Goal: Transaction & Acquisition: Purchase product/service

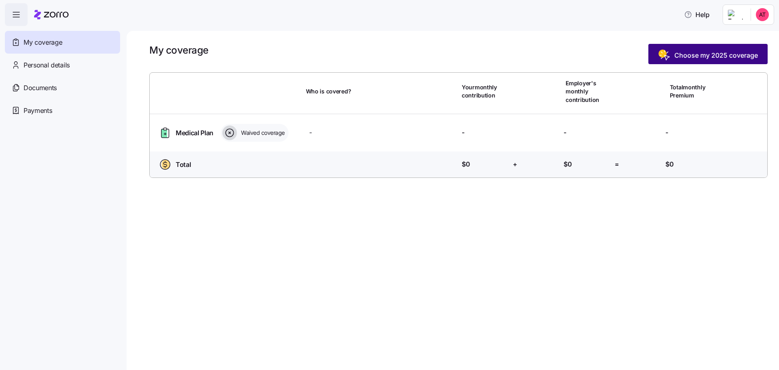
click at [692, 51] on span "Choose my 2025 coverage" at bounding box center [716, 55] width 84 height 10
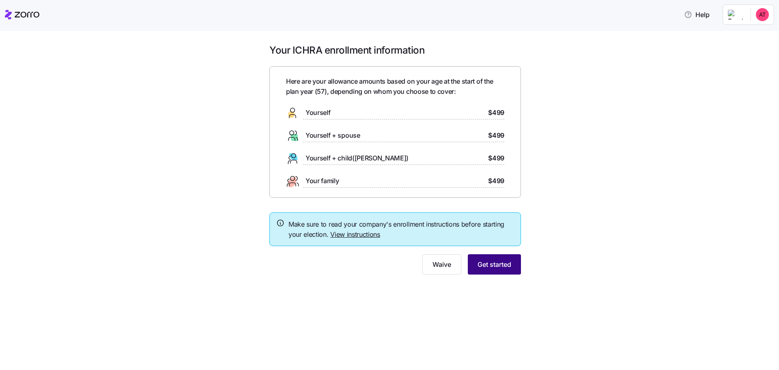
click at [494, 267] on span "Get started" at bounding box center [495, 264] width 34 height 10
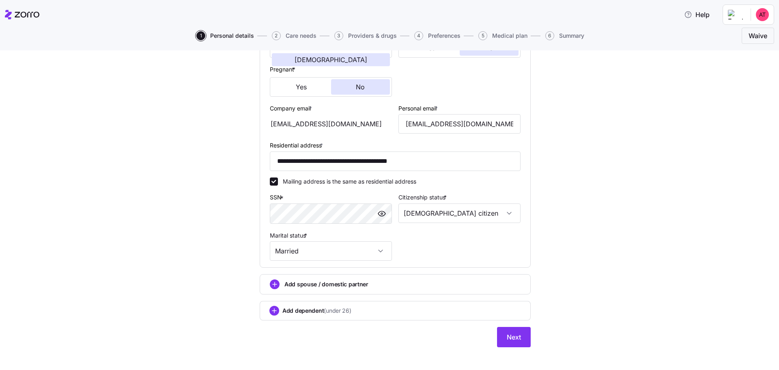
scroll to position [191, 0]
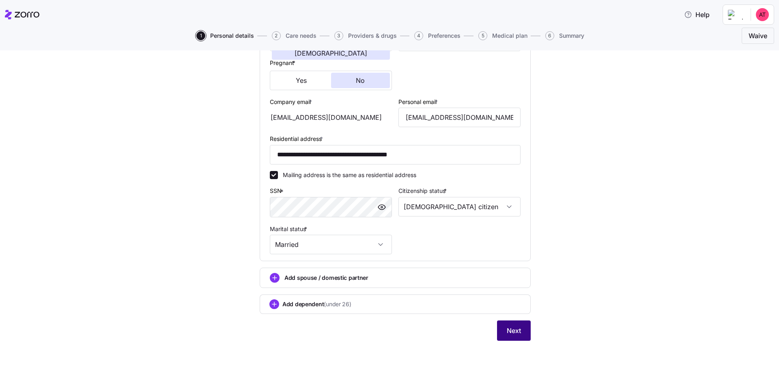
click at [515, 331] on span "Next" at bounding box center [514, 330] width 14 height 10
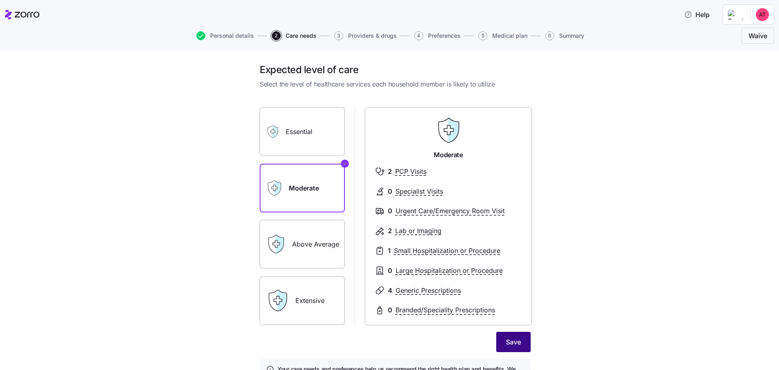
click at [510, 344] on span "Save" at bounding box center [513, 342] width 15 height 10
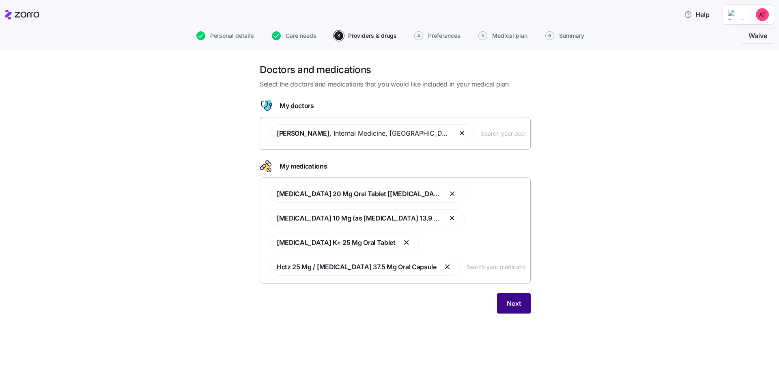
click at [523, 306] on button "Next" at bounding box center [514, 303] width 34 height 20
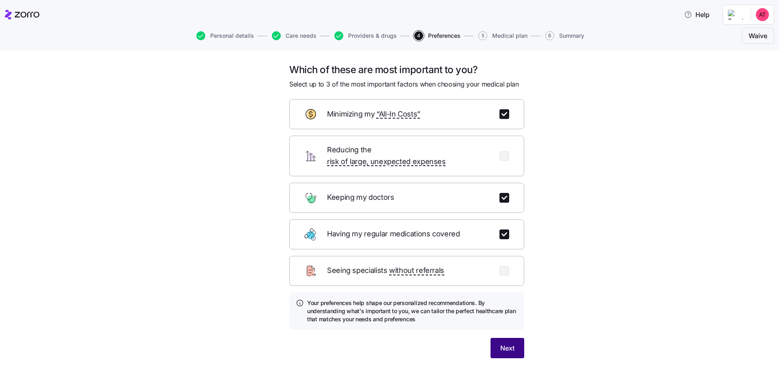
click at [504, 343] on span "Next" at bounding box center [507, 348] width 14 height 10
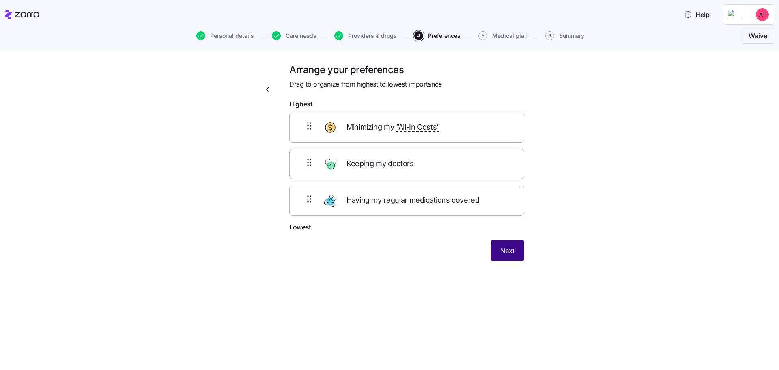
click at [515, 253] on button "Next" at bounding box center [508, 250] width 34 height 20
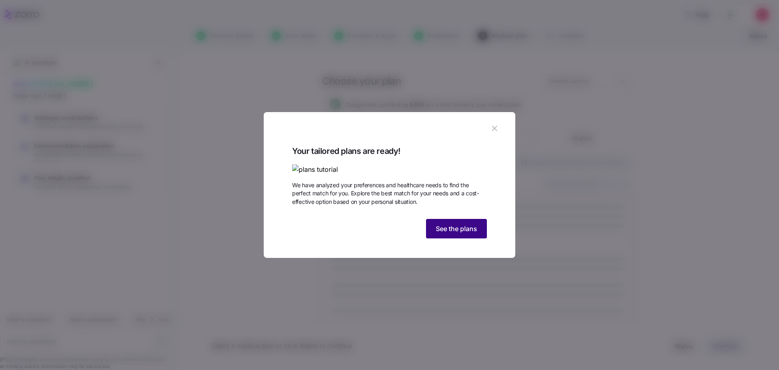
click at [482, 238] on button "See the plans" at bounding box center [456, 228] width 61 height 19
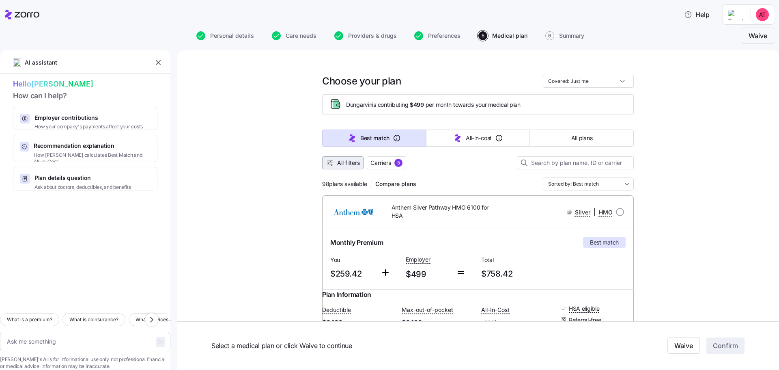
click at [337, 166] on span "All filters" at bounding box center [348, 163] width 23 height 8
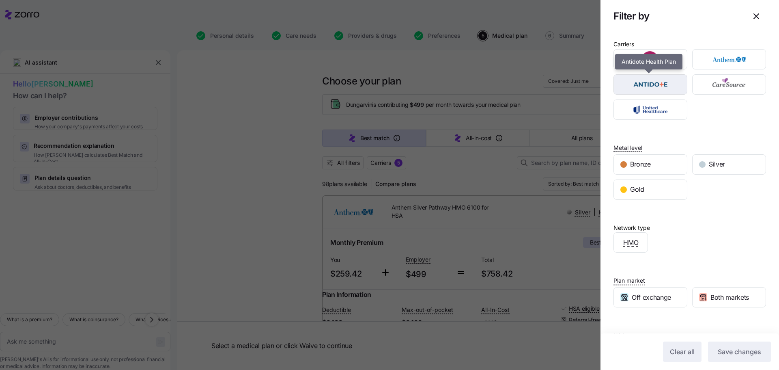
click at [663, 88] on img "button" at bounding box center [651, 84] width 60 height 16
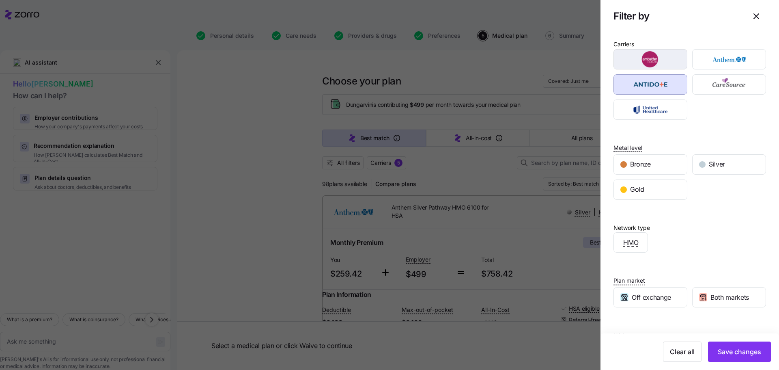
click at [660, 64] on img "button" at bounding box center [651, 59] width 60 height 16
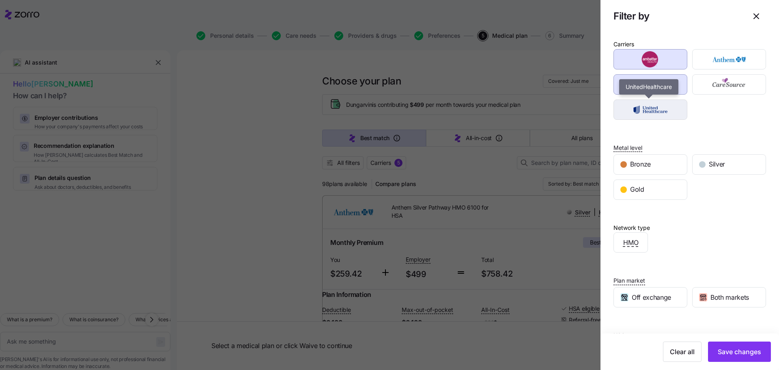
click at [657, 106] on img "button" at bounding box center [651, 109] width 60 height 16
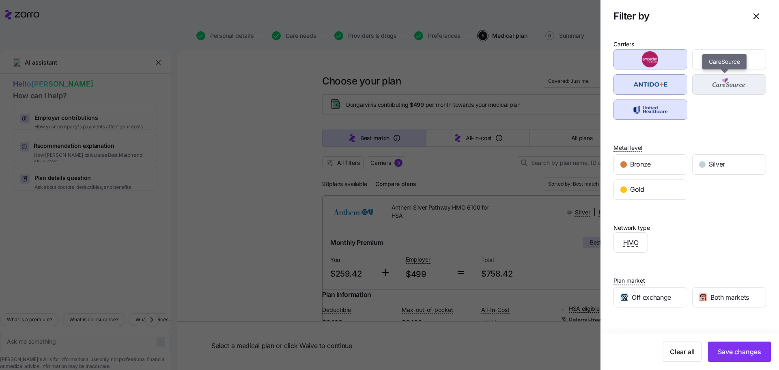
click at [722, 90] on img "button" at bounding box center [730, 84] width 60 height 16
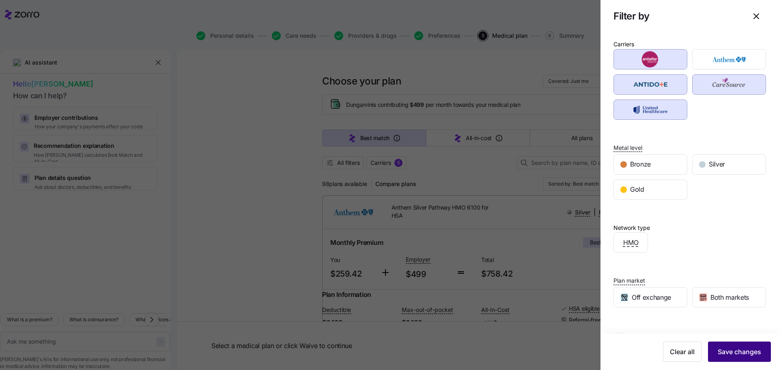
click at [734, 355] on span "Save changes" at bounding box center [739, 352] width 43 height 10
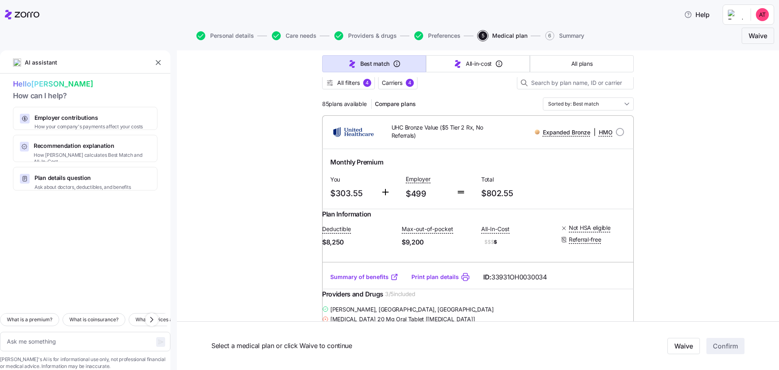
scroll to position [41, 0]
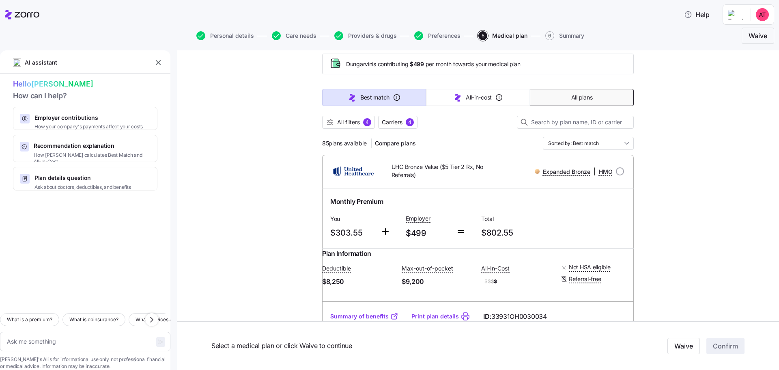
click at [590, 97] on button "All plans" at bounding box center [582, 97] width 104 height 17
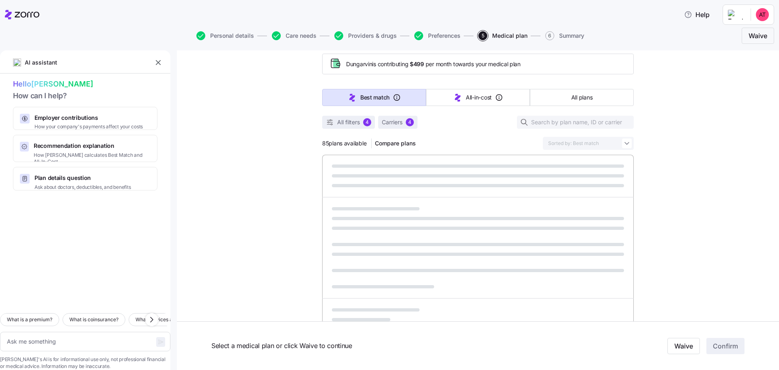
type textarea "x"
type input "Sorted by: Premium"
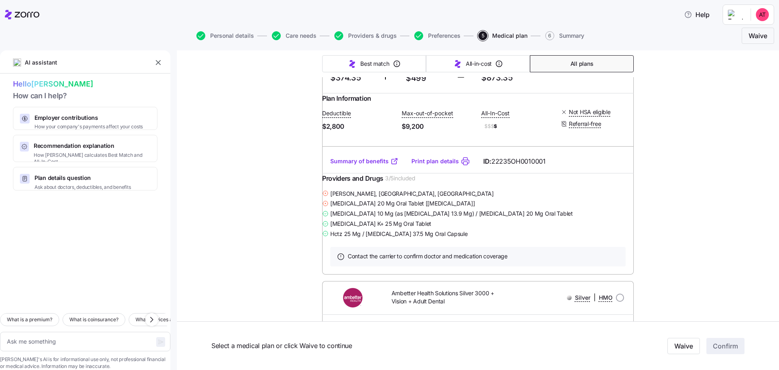
scroll to position [7222, 0]
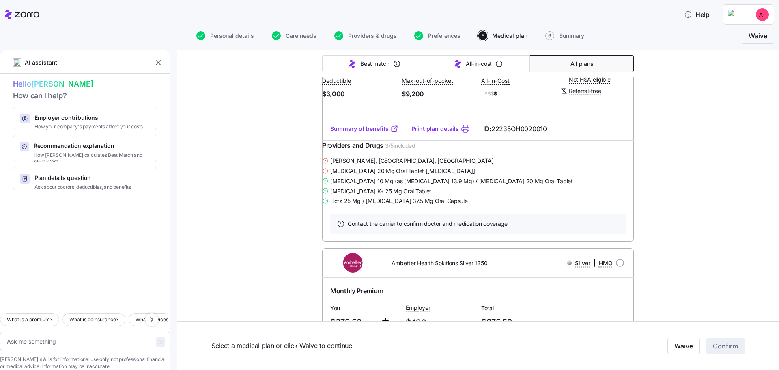
type textarea "x"
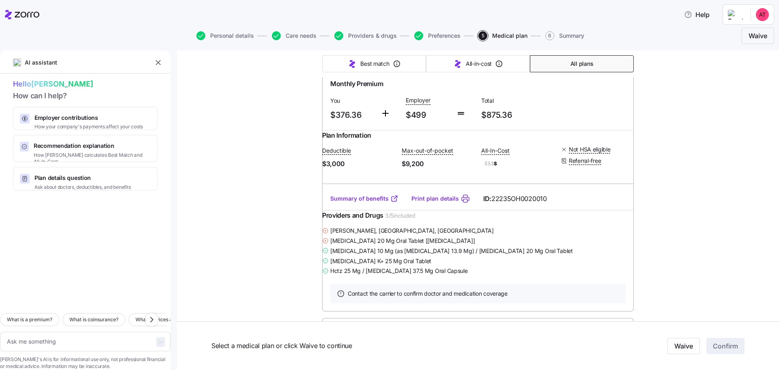
scroll to position [7425, 0]
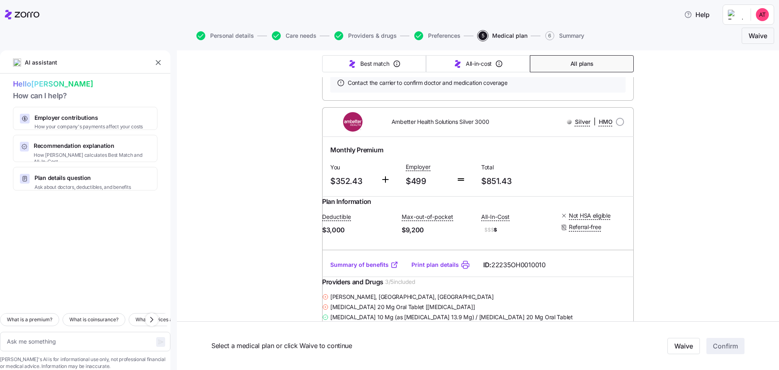
scroll to position [6573, 0]
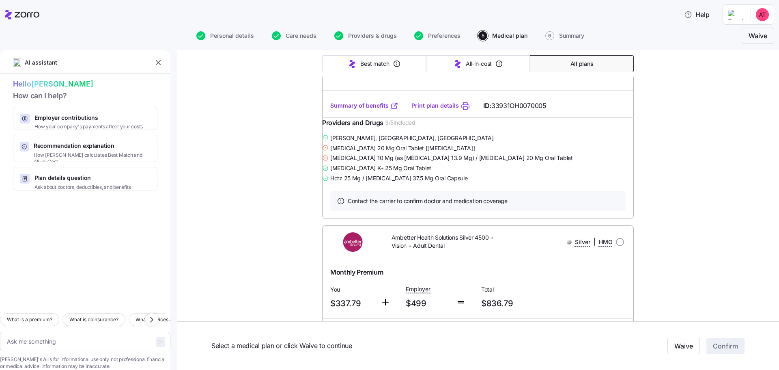
scroll to position [5559, 0]
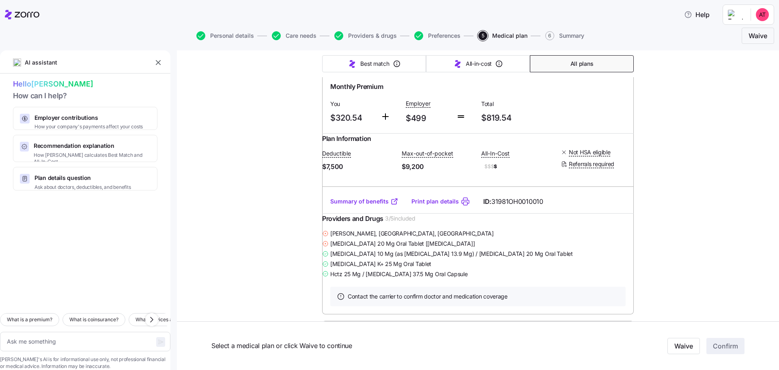
scroll to position [4139, 0]
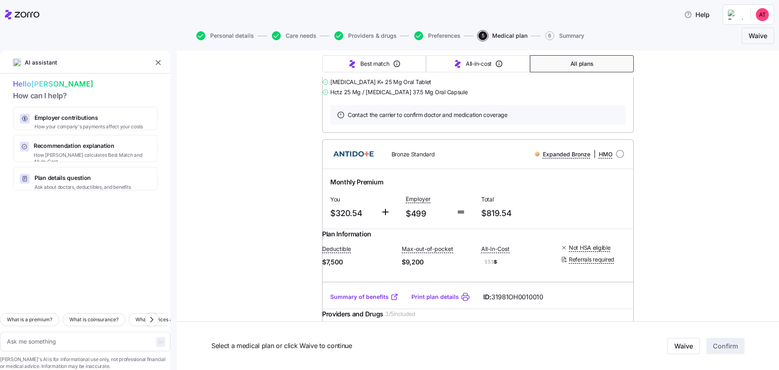
scroll to position [4057, 0]
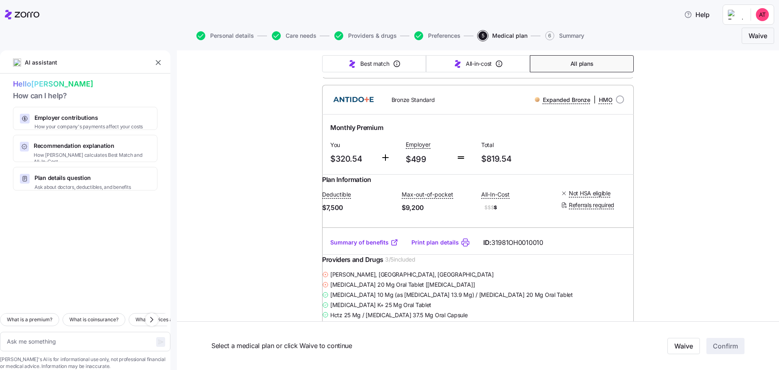
radio input "true"
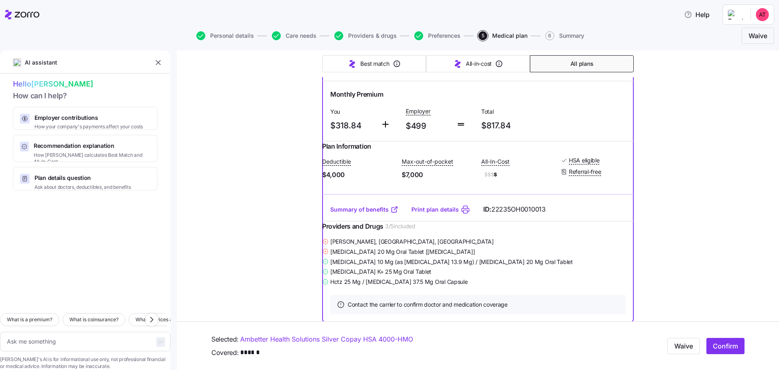
scroll to position [3814, 0]
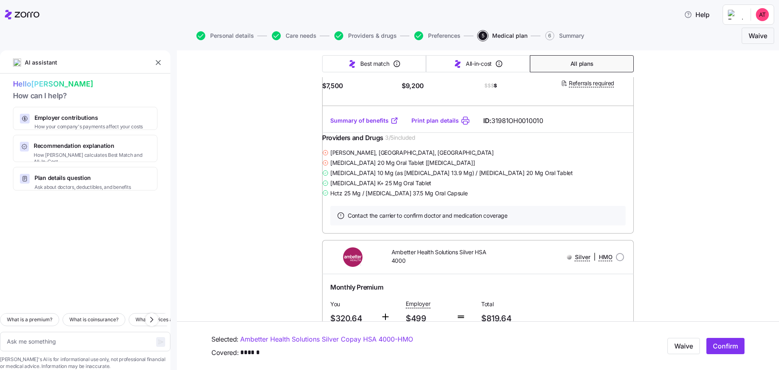
scroll to position [4098, 0]
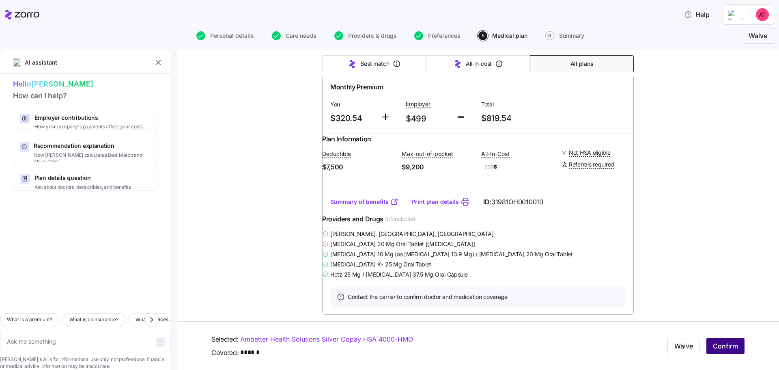
click at [726, 345] on span "Confirm" at bounding box center [725, 346] width 25 height 10
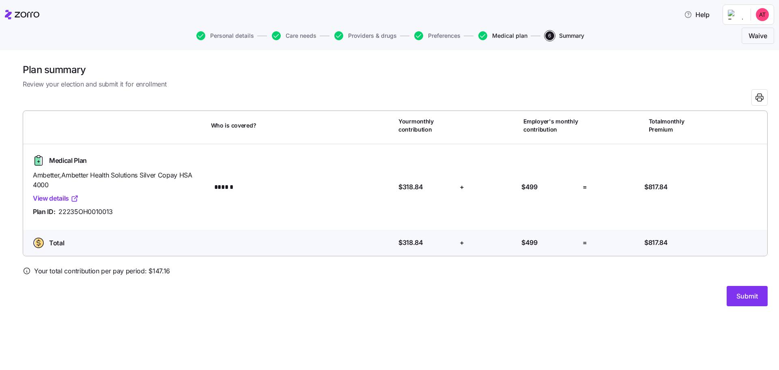
click at [517, 35] on span "Medical plan" at bounding box center [509, 36] width 35 height 6
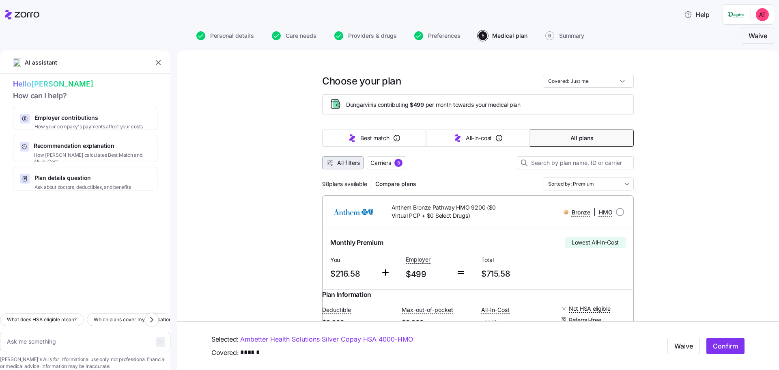
click at [353, 156] on div "All filters Carriers 5" at bounding box center [478, 162] width 312 height 13
click at [386, 162] on span "Carriers" at bounding box center [380, 163] width 21 height 8
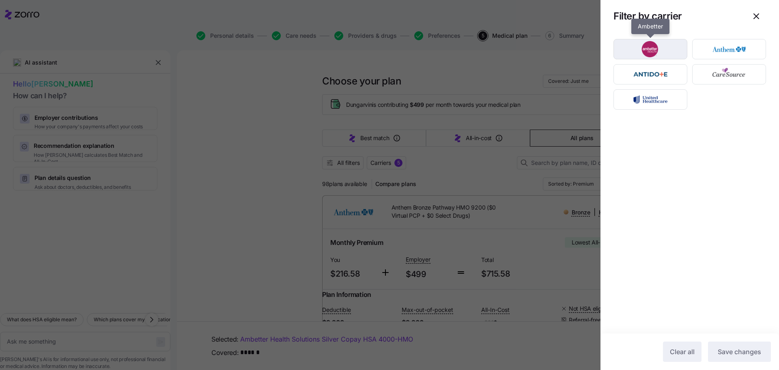
click at [671, 50] on img "button" at bounding box center [651, 49] width 60 height 16
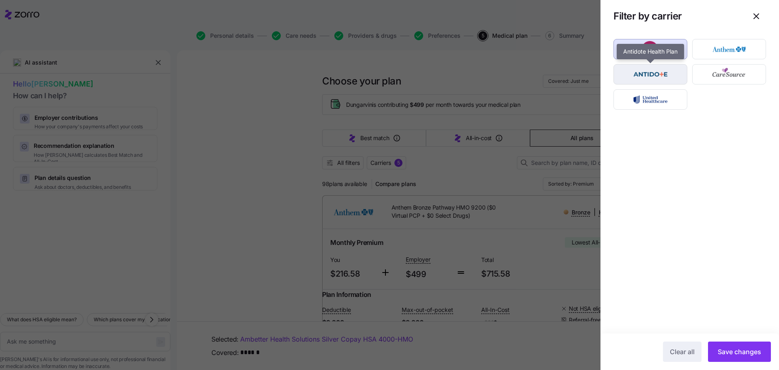
click at [669, 73] on img "button" at bounding box center [651, 74] width 60 height 16
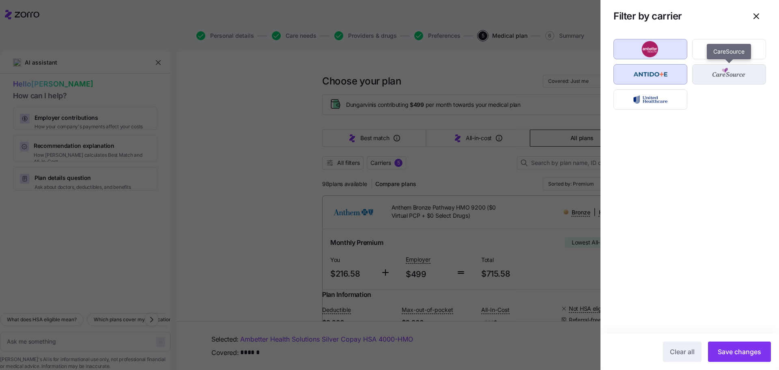
click at [709, 70] on img "button" at bounding box center [730, 74] width 60 height 16
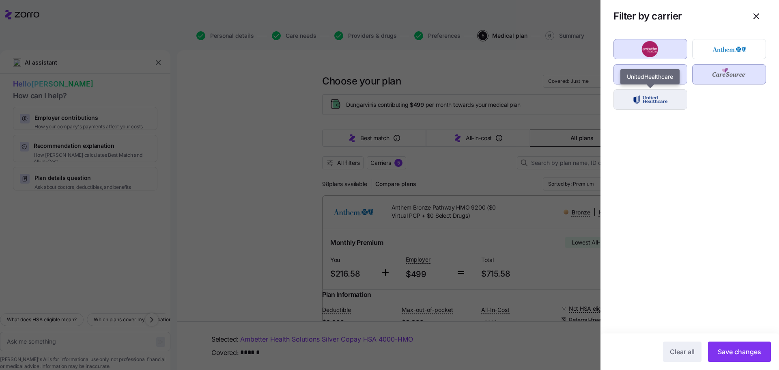
click at [657, 101] on img "button" at bounding box center [651, 99] width 60 height 16
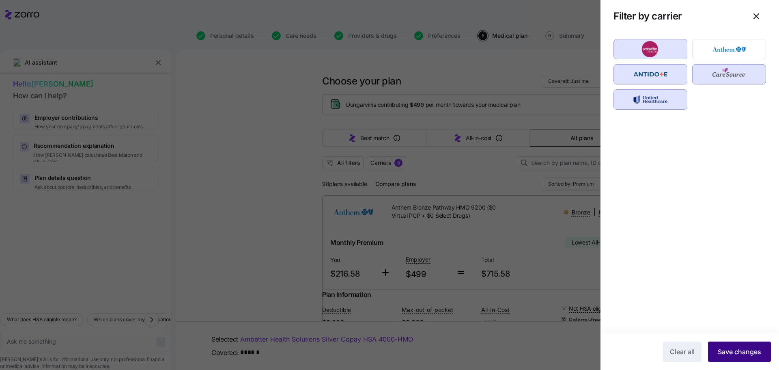
click at [737, 355] on span "Save changes" at bounding box center [739, 352] width 43 height 10
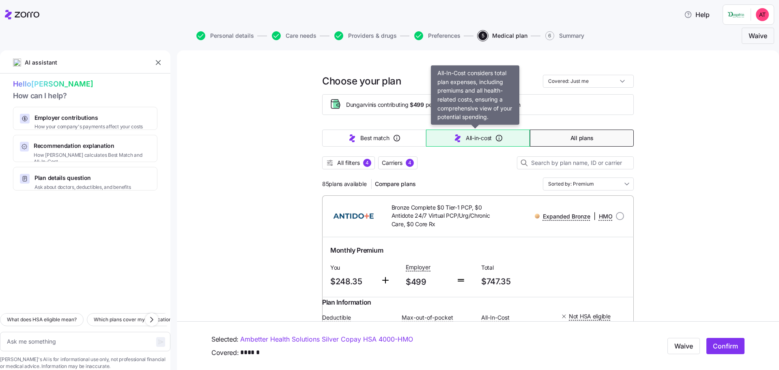
click at [475, 141] on span "All-in-cost" at bounding box center [479, 138] width 26 height 8
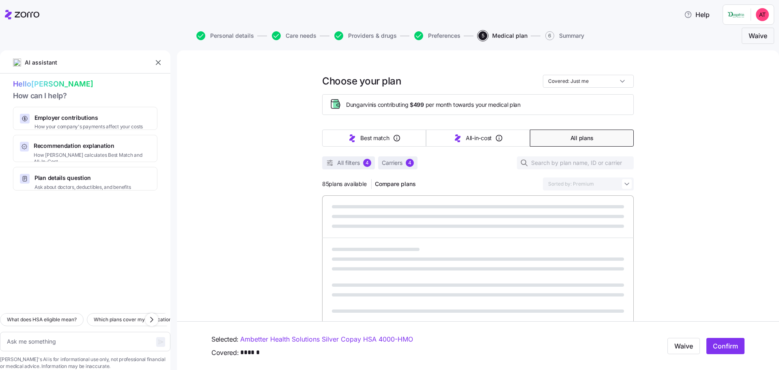
type textarea "x"
type input "Sorted by: All-in-cost"
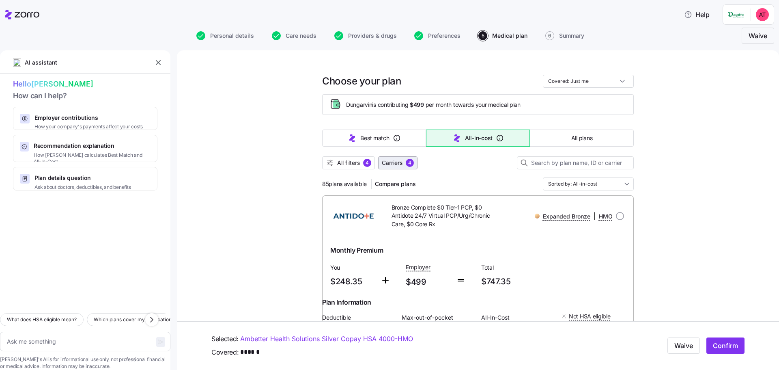
click at [406, 162] on div "4" at bounding box center [410, 163] width 8 height 8
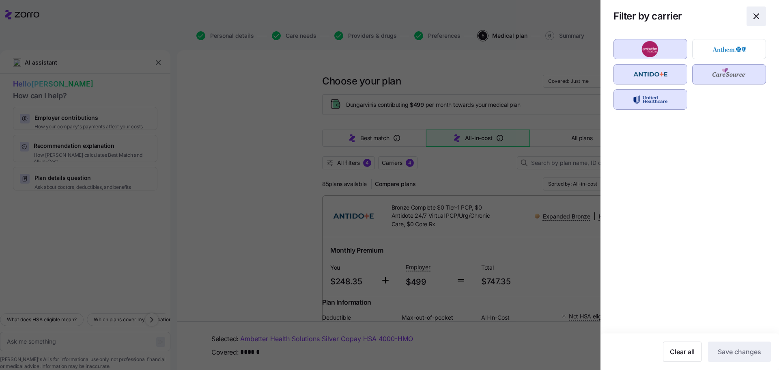
click at [757, 15] on icon "button" at bounding box center [756, 16] width 10 height 10
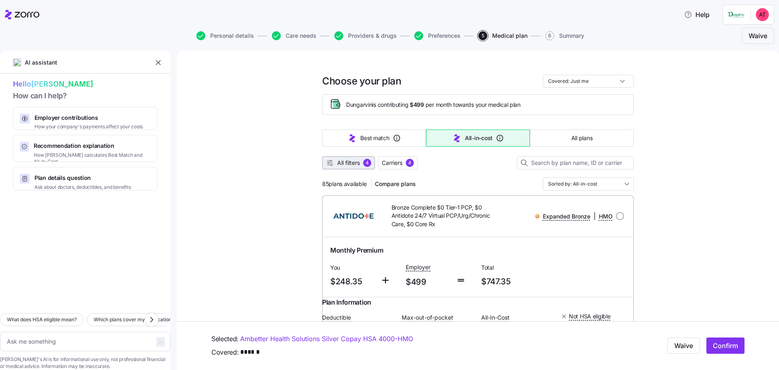
click at [346, 164] on span "All filters" at bounding box center [348, 163] width 23 height 8
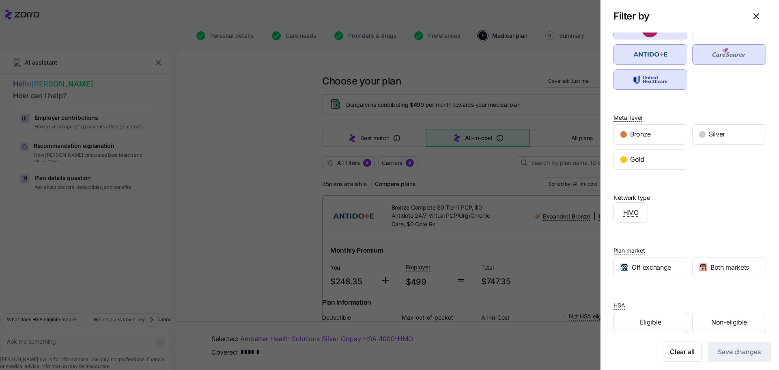
scroll to position [42, 0]
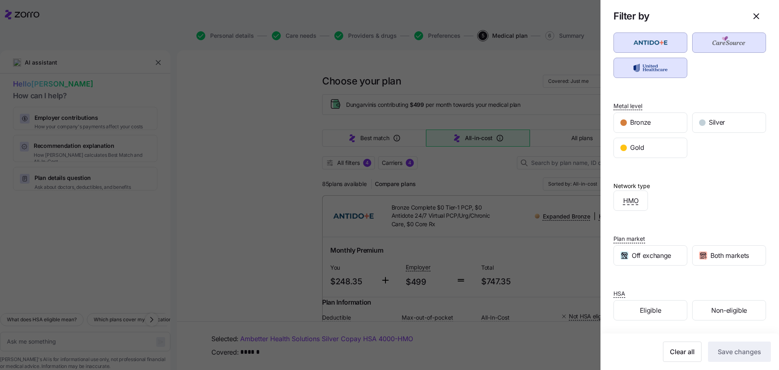
click at [521, 248] on div at bounding box center [389, 185] width 779 height 370
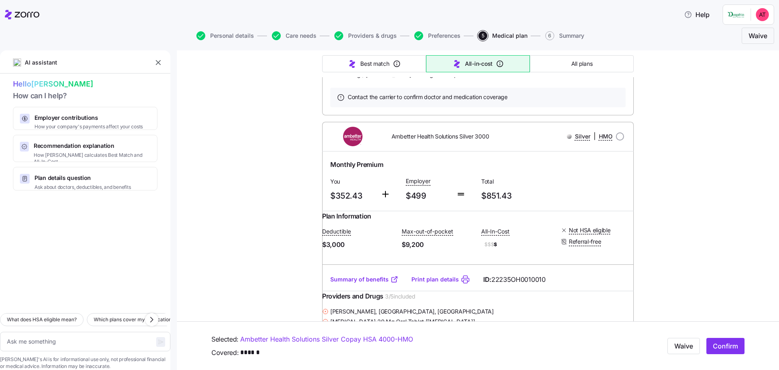
scroll to position [6578, 0]
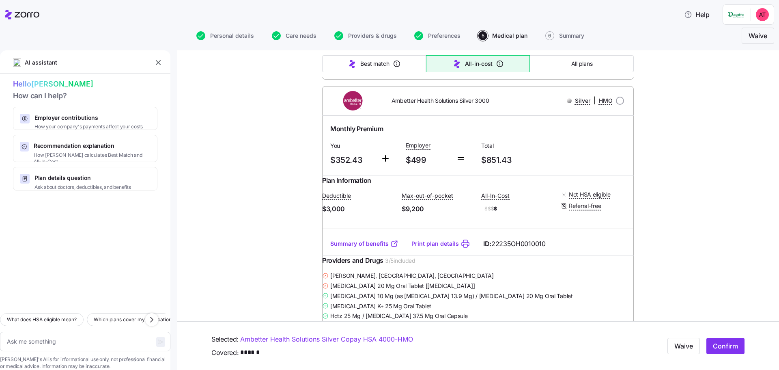
click at [369, 342] on link "Ambetter Health Solutions Silver Copay HSA 4000 - HMO" at bounding box center [326, 339] width 173 height 10
type textarea "x"
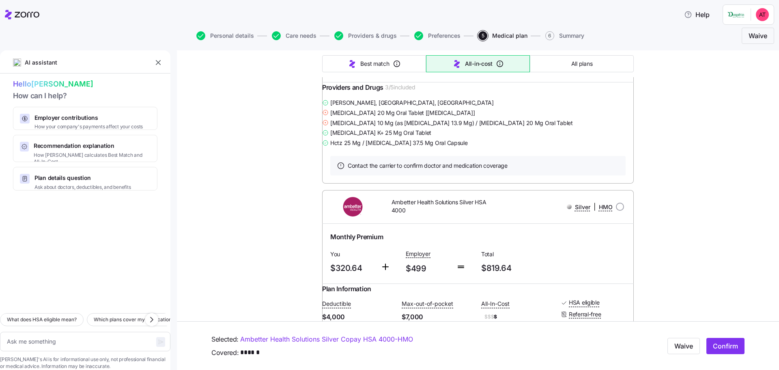
scroll to position [6131, 0]
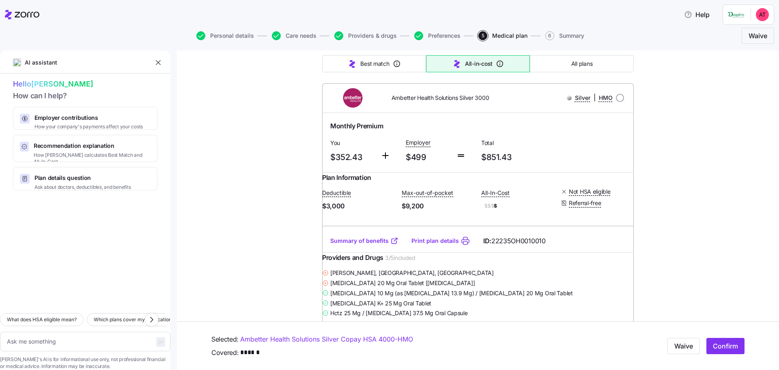
scroll to position [6578, 0]
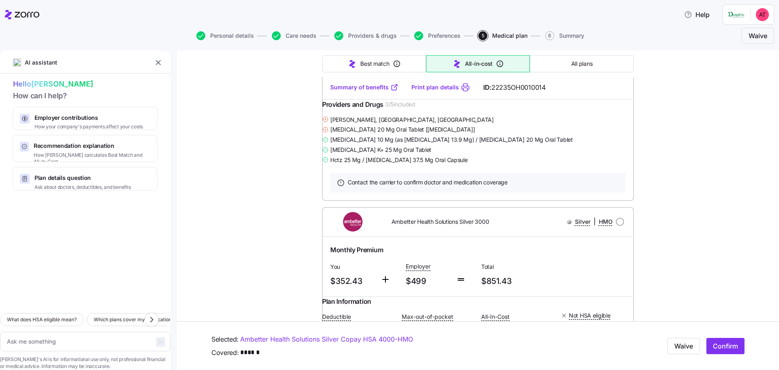
scroll to position [6456, 0]
radio input "true"
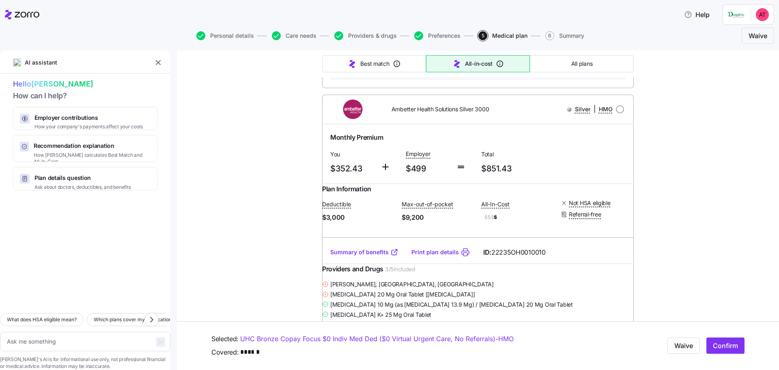
scroll to position [6618, 0]
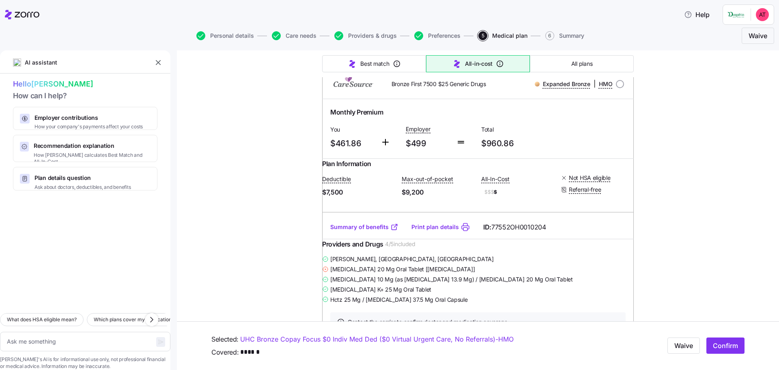
scroll to position [10960, 0]
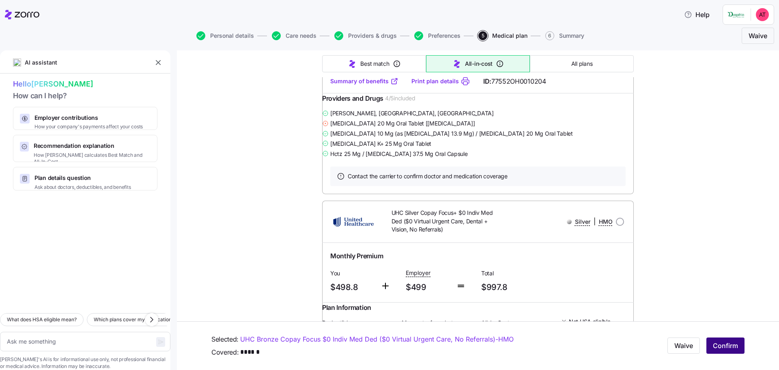
click at [719, 346] on span "Confirm" at bounding box center [725, 346] width 25 height 10
type textarea "x"
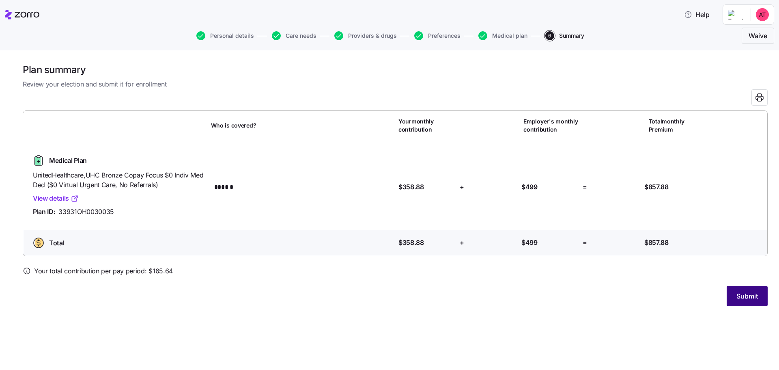
click at [749, 298] on span "Submit" at bounding box center [747, 296] width 22 height 10
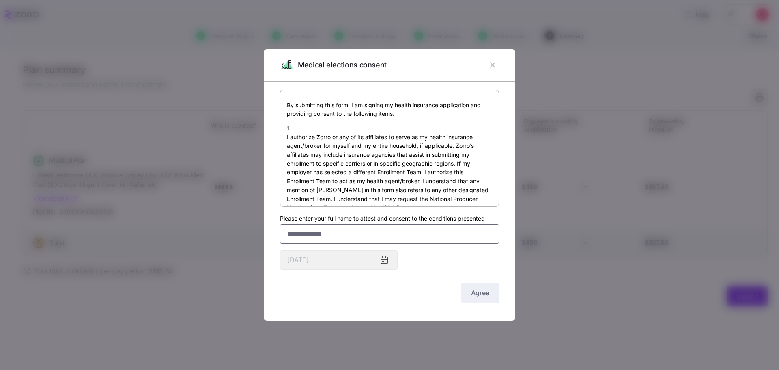
click at [384, 232] on input "Please enter your full name to attest and consent to the conditions presented" at bounding box center [389, 233] width 219 height 19
type input "**********"
click at [478, 289] on span "Agree" at bounding box center [480, 293] width 18 height 10
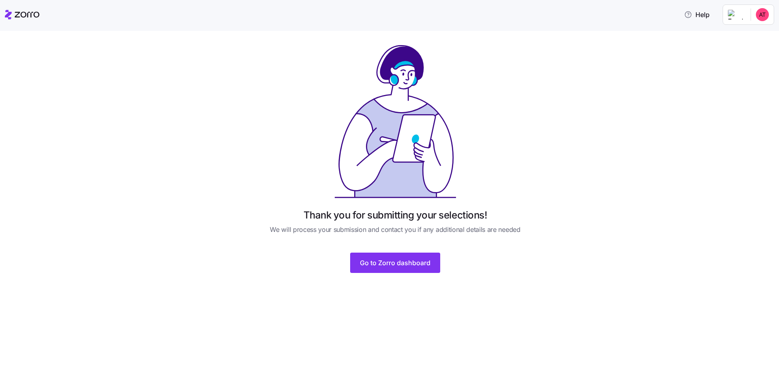
click at [759, 14] on html "Help Thank you for submitting your selections! We will process your submission …" at bounding box center [389, 182] width 779 height 365
click at [740, 52] on div "Log out" at bounding box center [741, 49] width 32 height 9
